Goal: Check status: Check status

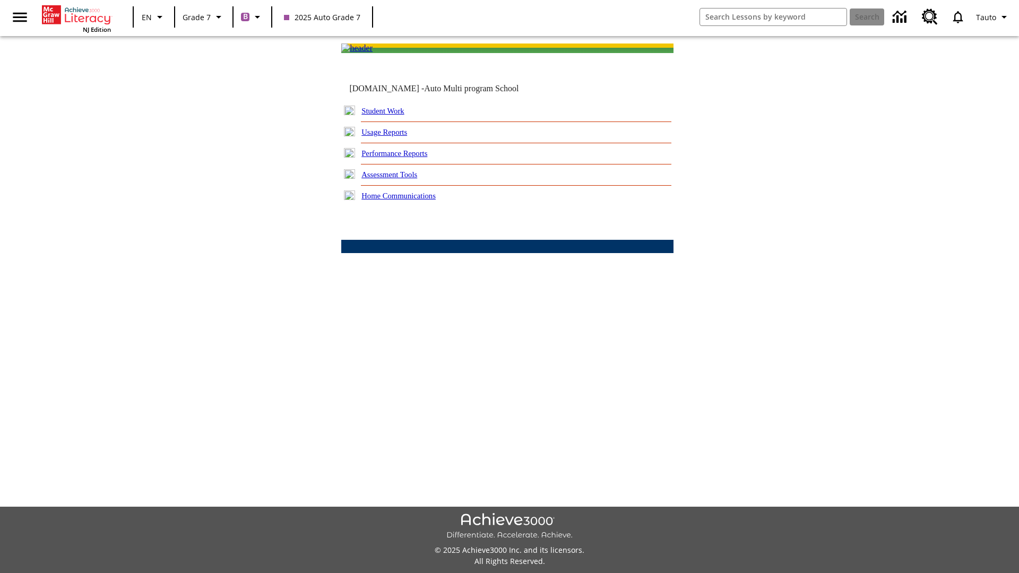
click at [390, 115] on link "Student Work" at bounding box center [382, 111] width 42 height 8
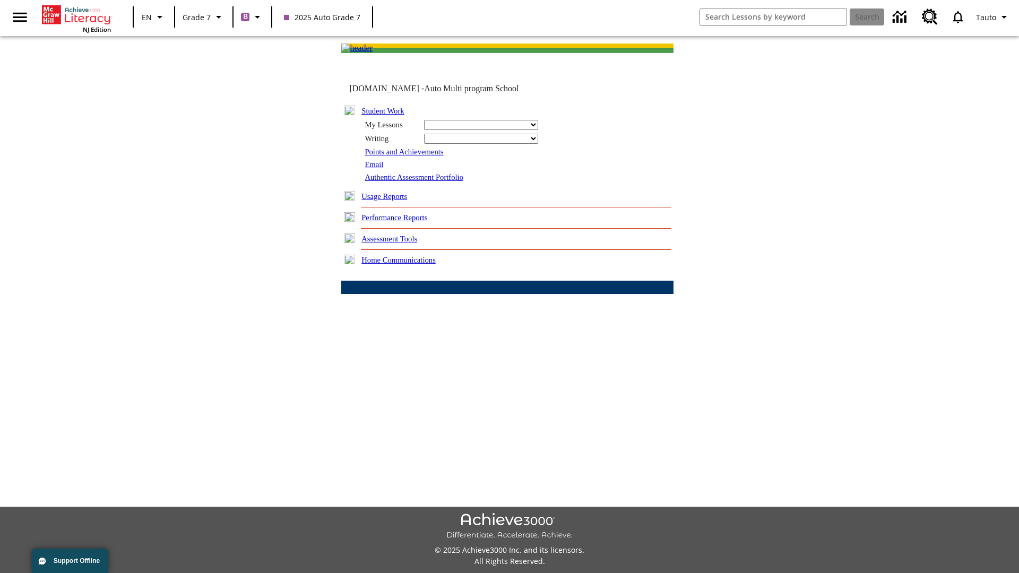
select select "/options/reports/?report_id=24&atype=1&section=2"
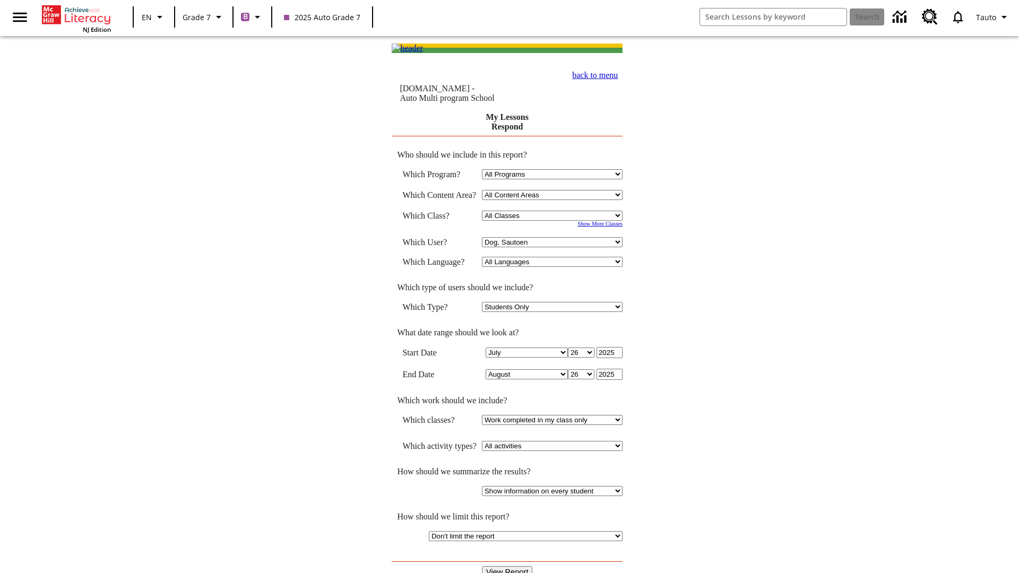
select select "21437138"
select select "4"
type input "2024"
click at [507, 566] on input "View Report" at bounding box center [507, 572] width 51 height 12
